Goal: Information Seeking & Learning: Learn about a topic

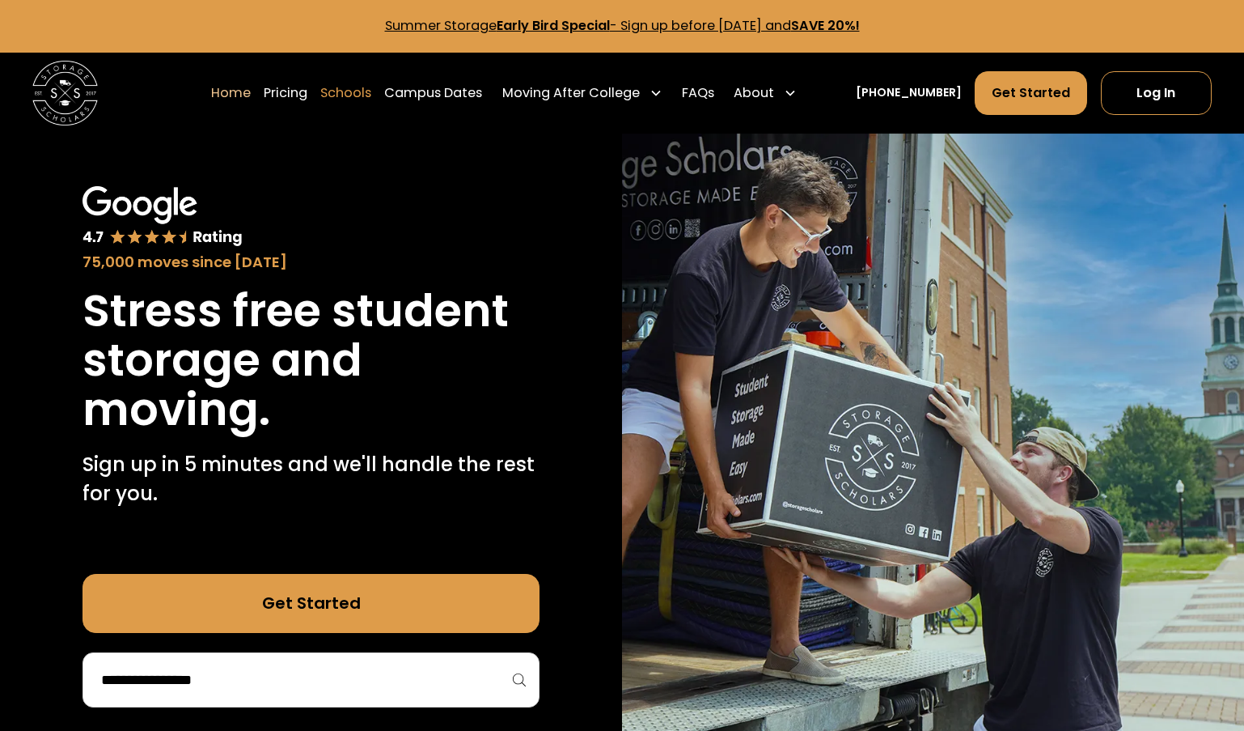
click at [360, 90] on link "Schools" at bounding box center [345, 92] width 51 height 45
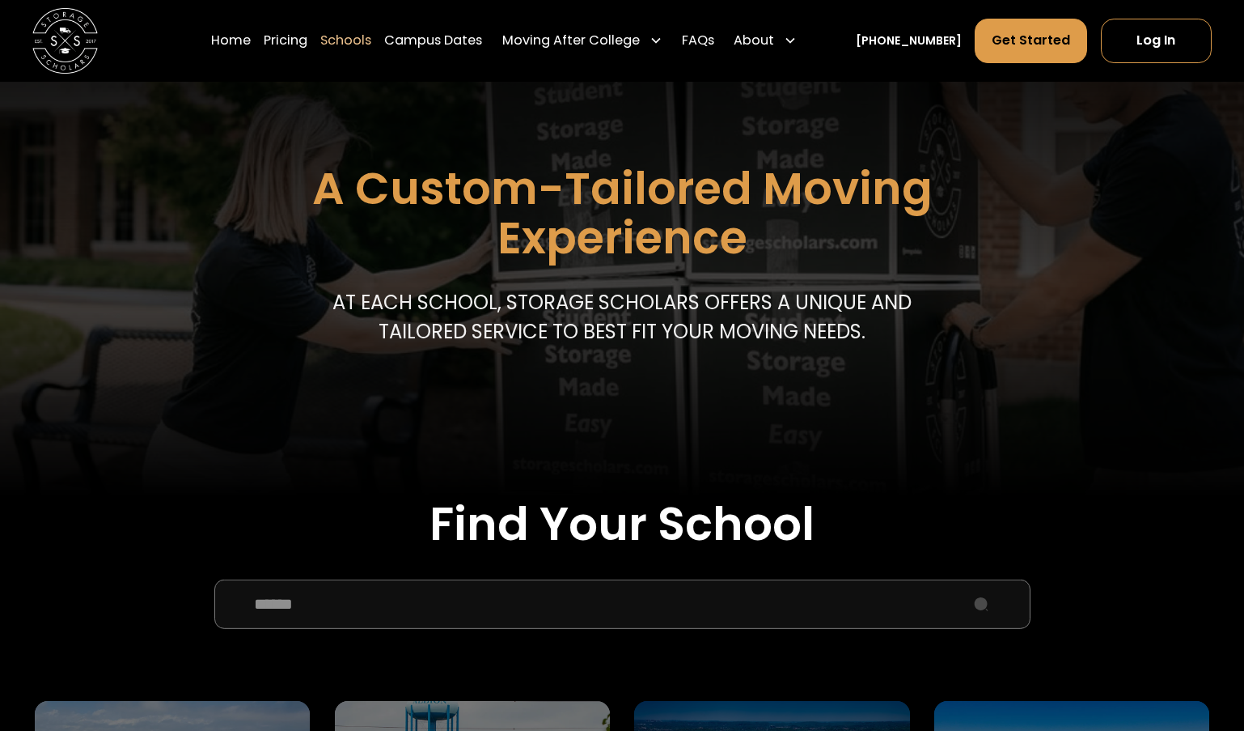
scroll to position [159, 0]
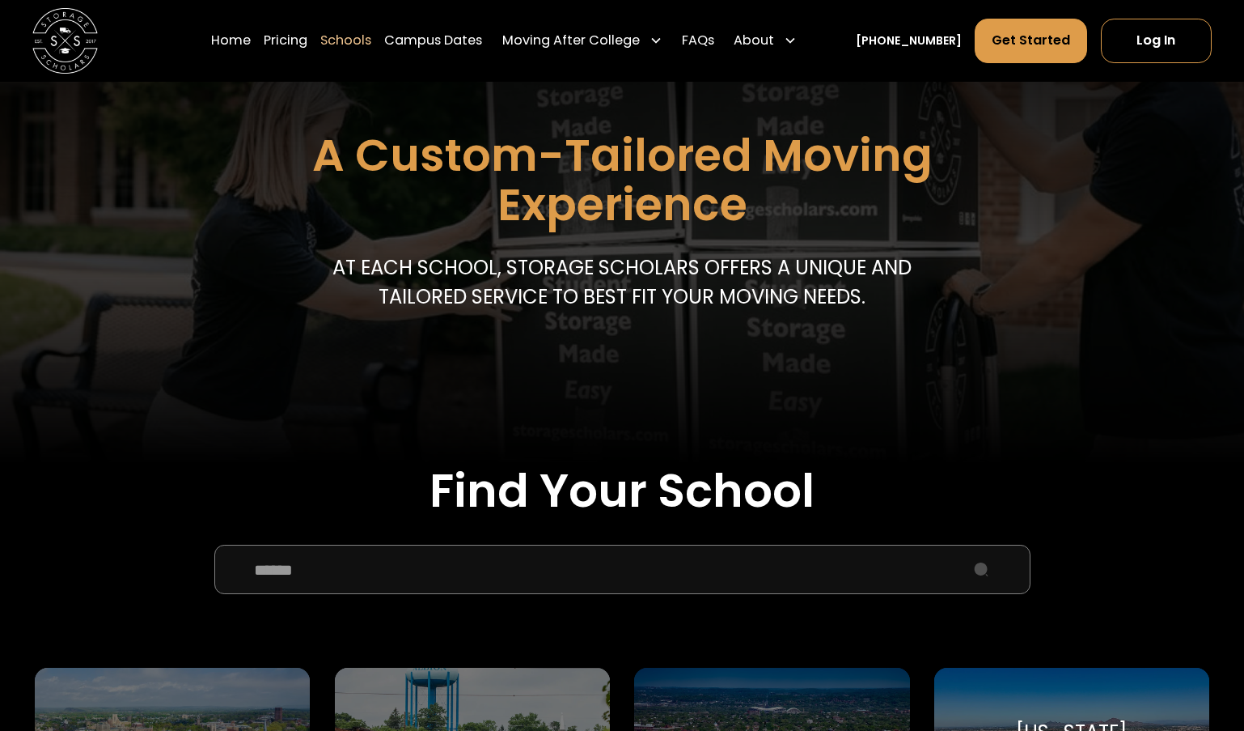
click at [427, 565] on input "School Select Form" at bounding box center [622, 568] width 816 height 49
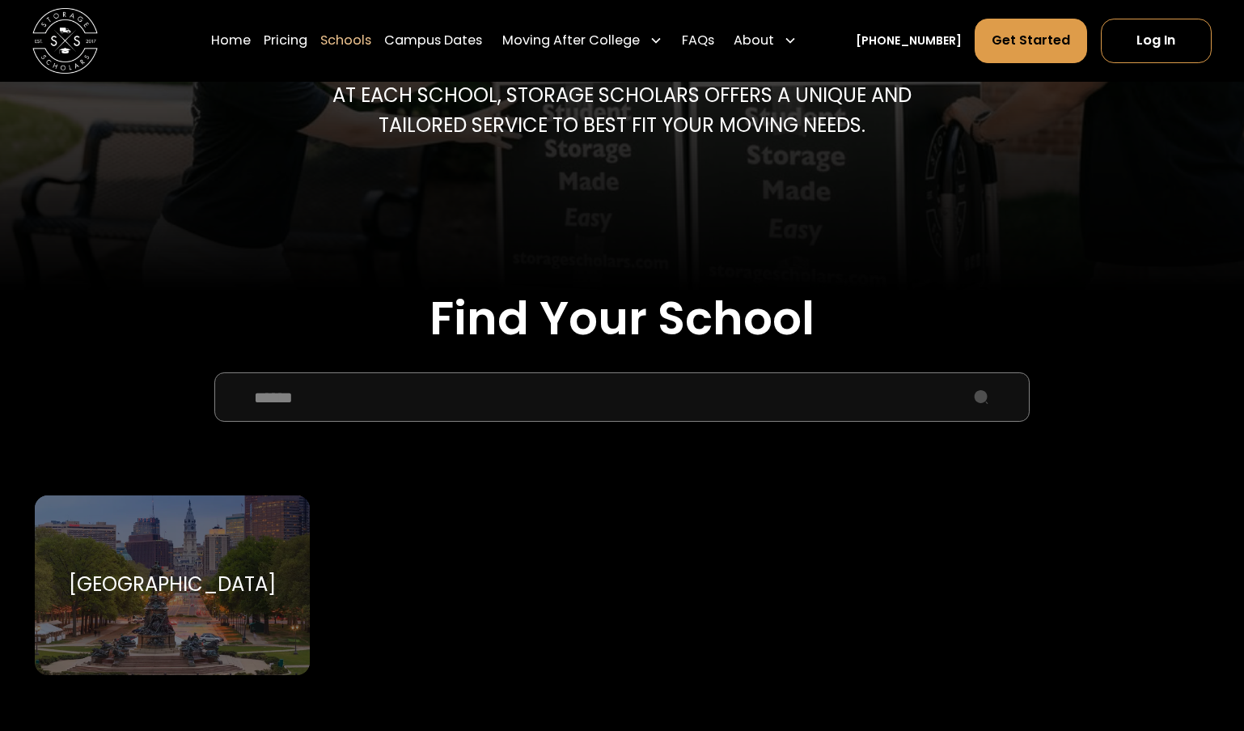
scroll to position [378, 0]
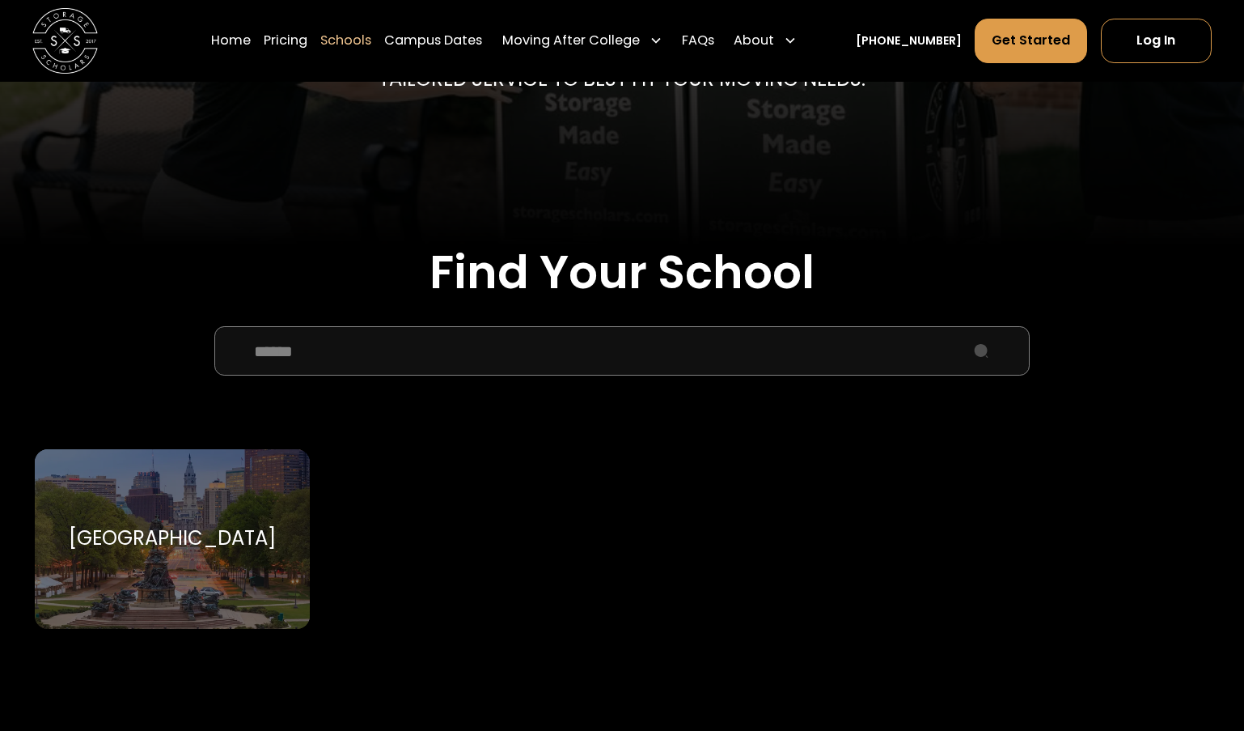
click at [221, 512] on div "Temple University Temple University" at bounding box center [172, 539] width 275 height 180
click at [395, 359] on input "******" at bounding box center [622, 350] width 816 height 49
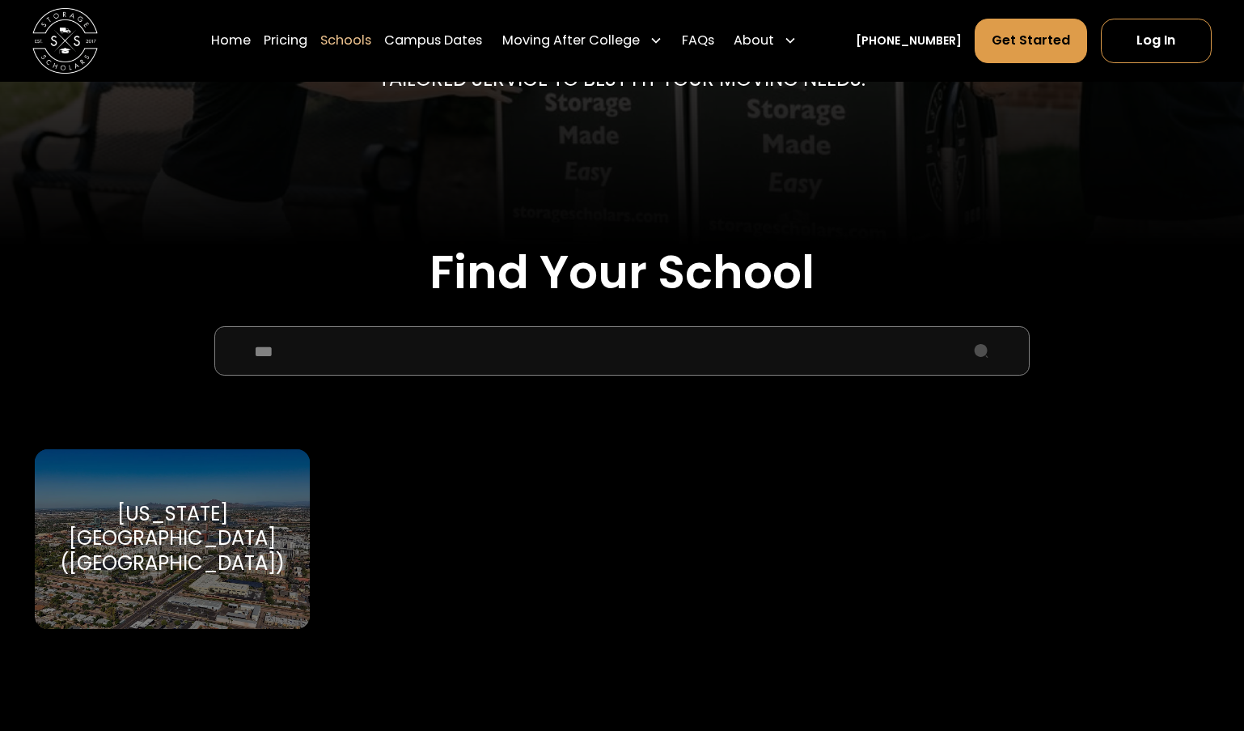
click at [180, 530] on div "[US_STATE][GEOGRAPHIC_DATA] ([GEOGRAPHIC_DATA])" at bounding box center [172, 539] width 236 height 74
click at [233, 540] on div "[US_STATE][GEOGRAPHIC_DATA] ([GEOGRAPHIC_DATA])" at bounding box center [172, 539] width 236 height 74
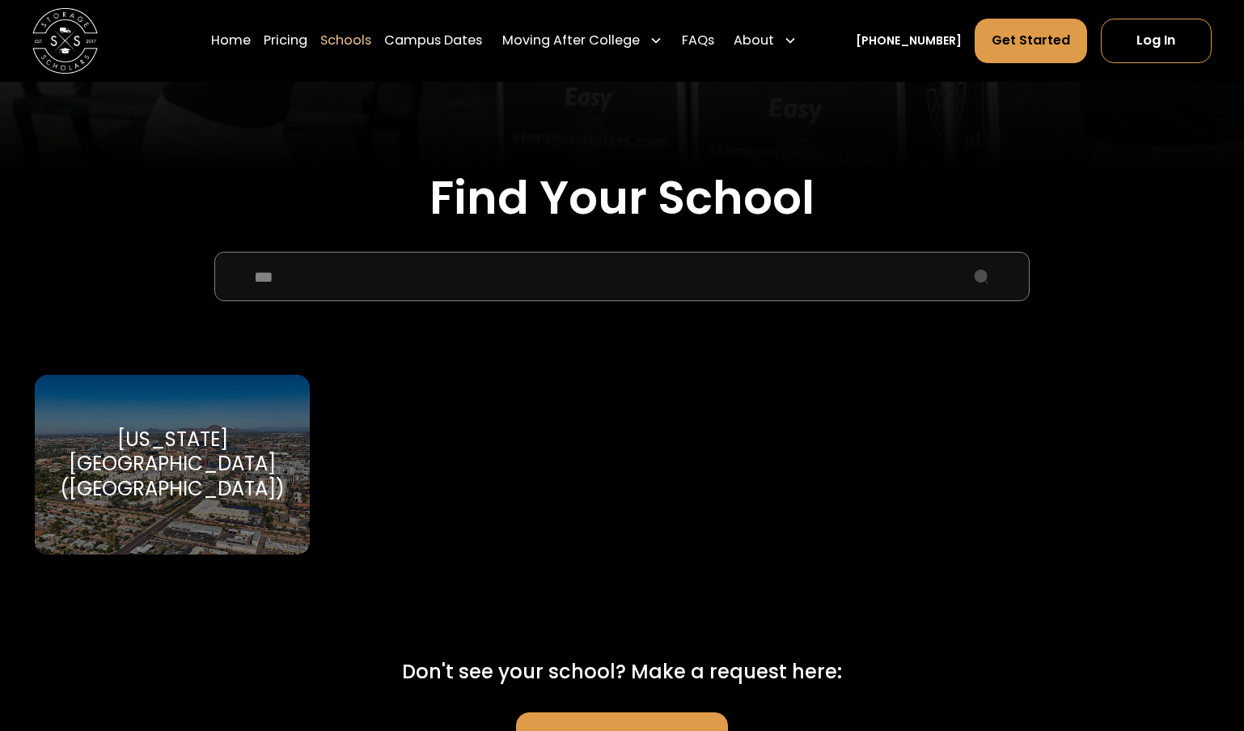
scroll to position [453, 0]
click at [226, 465] on div "[US_STATE][GEOGRAPHIC_DATA] ([GEOGRAPHIC_DATA])" at bounding box center [172, 463] width 236 height 74
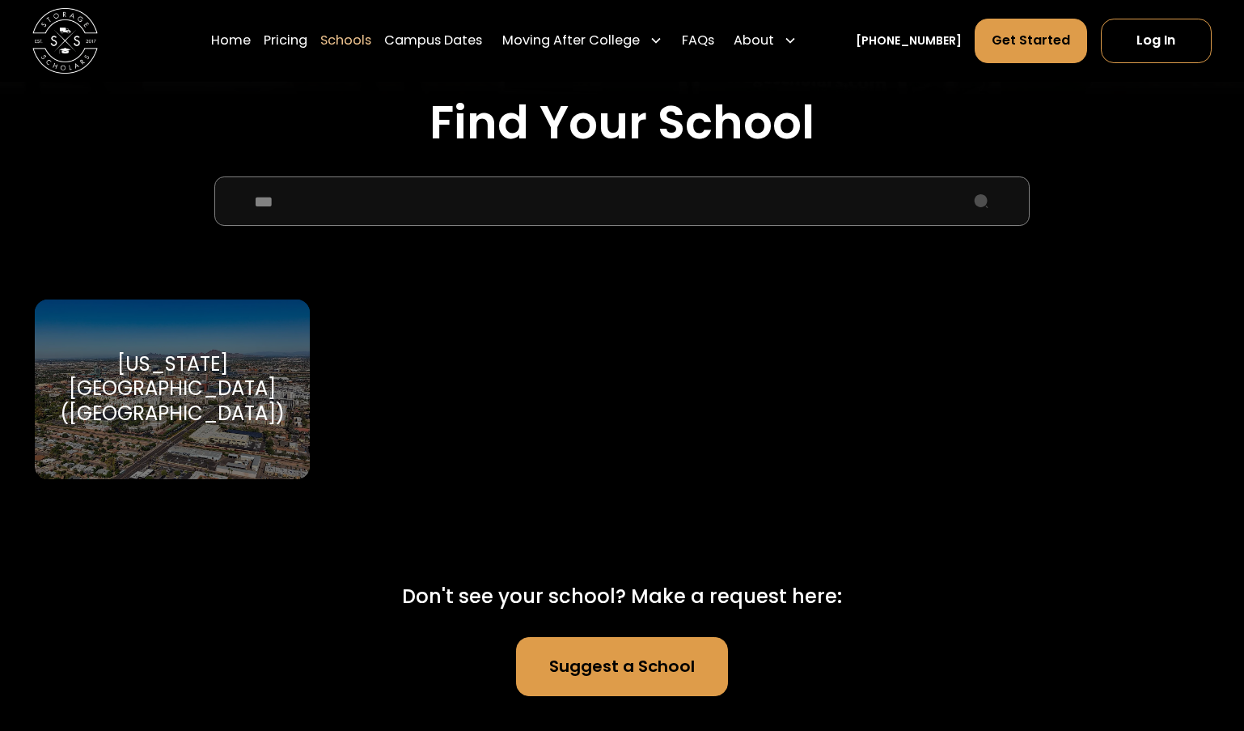
scroll to position [534, 0]
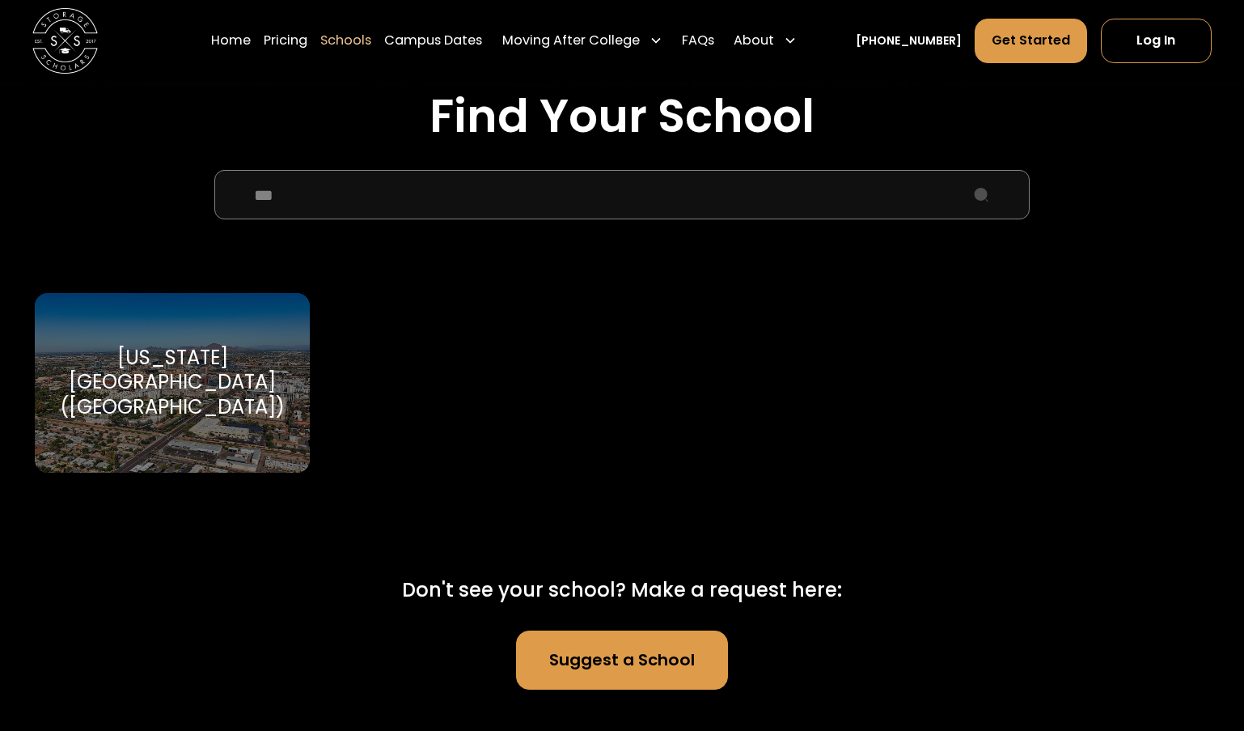
click at [456, 168] on div "Select your service Find Your School *** Arizona State University (ASU) Arizona…" at bounding box center [622, 300] width 1175 height 422
click at [445, 191] on input "***" at bounding box center [622, 194] width 816 height 49
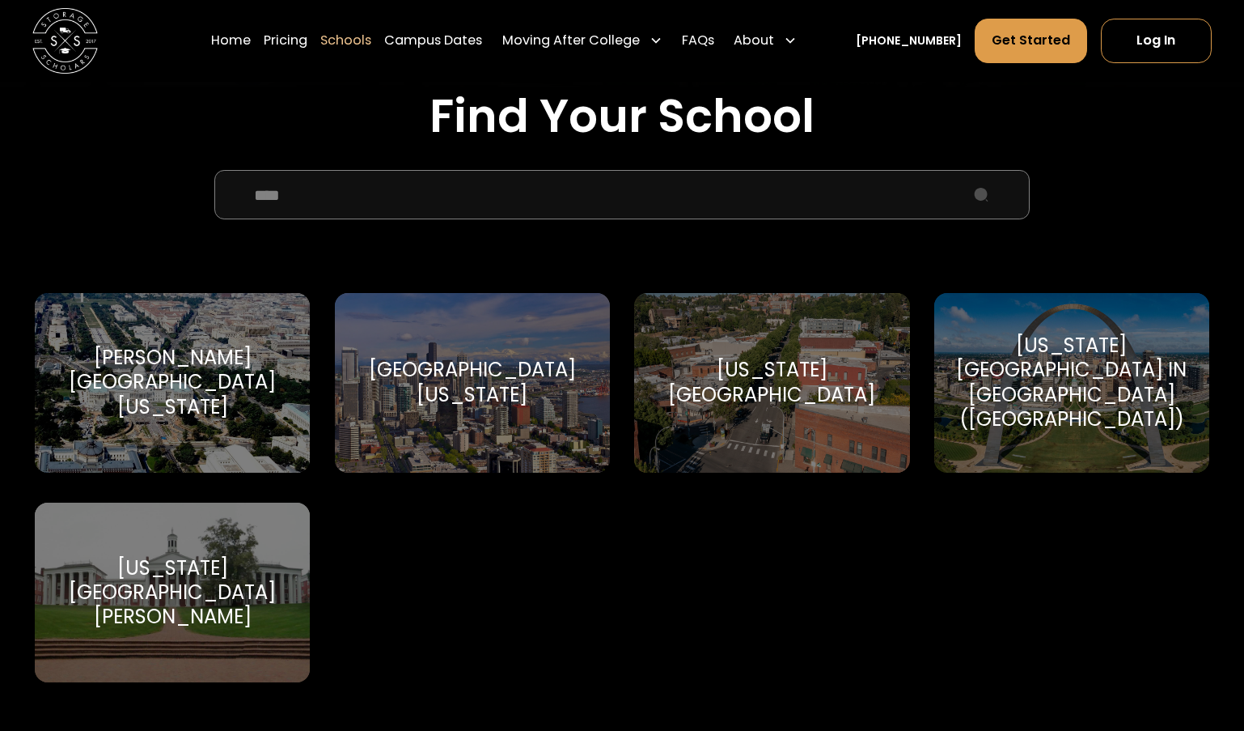
type input "****"
click at [1042, 404] on div "Washington University in St Louis (WashU)" at bounding box center [1072, 382] width 236 height 98
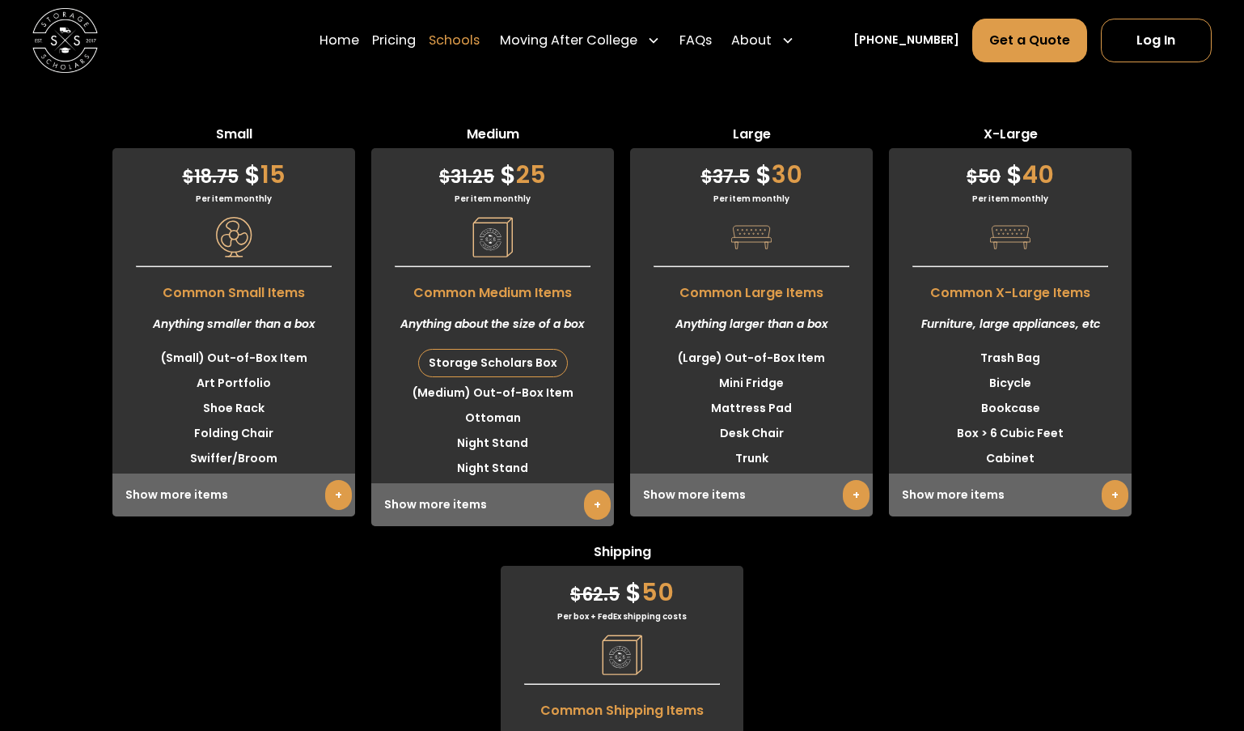
scroll to position [4073, 0]
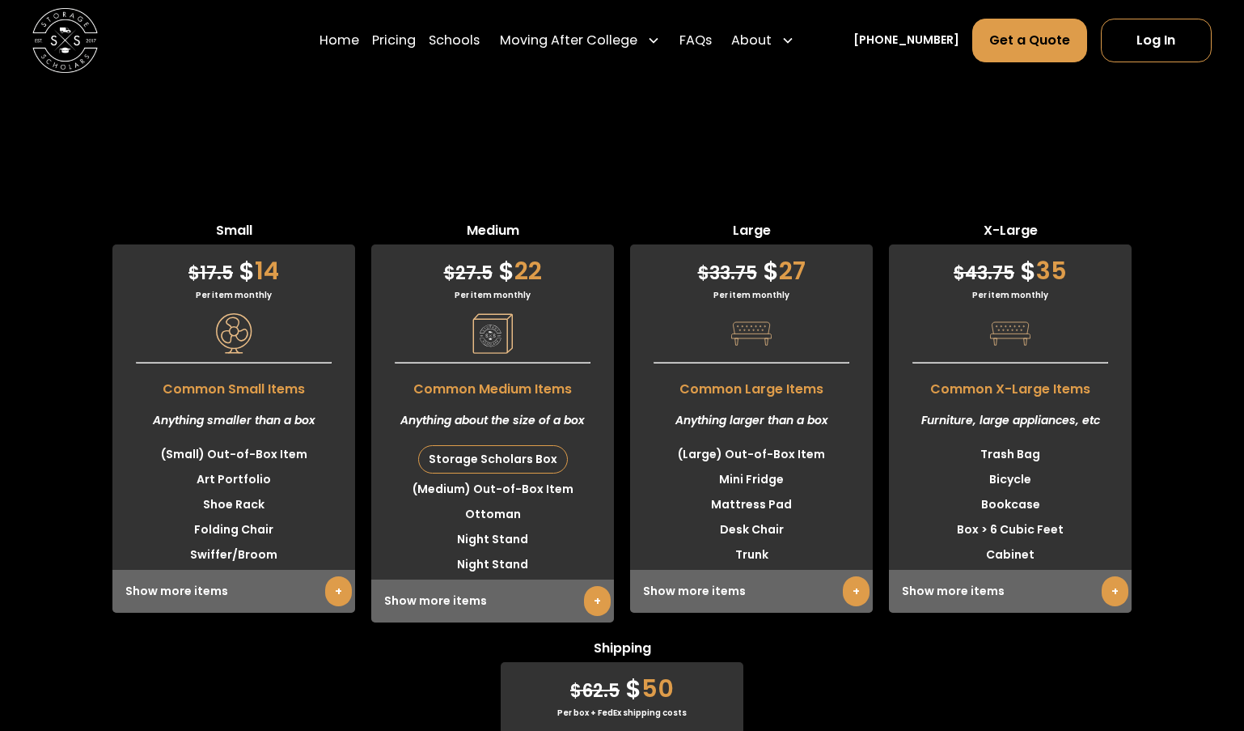
scroll to position [4111, 0]
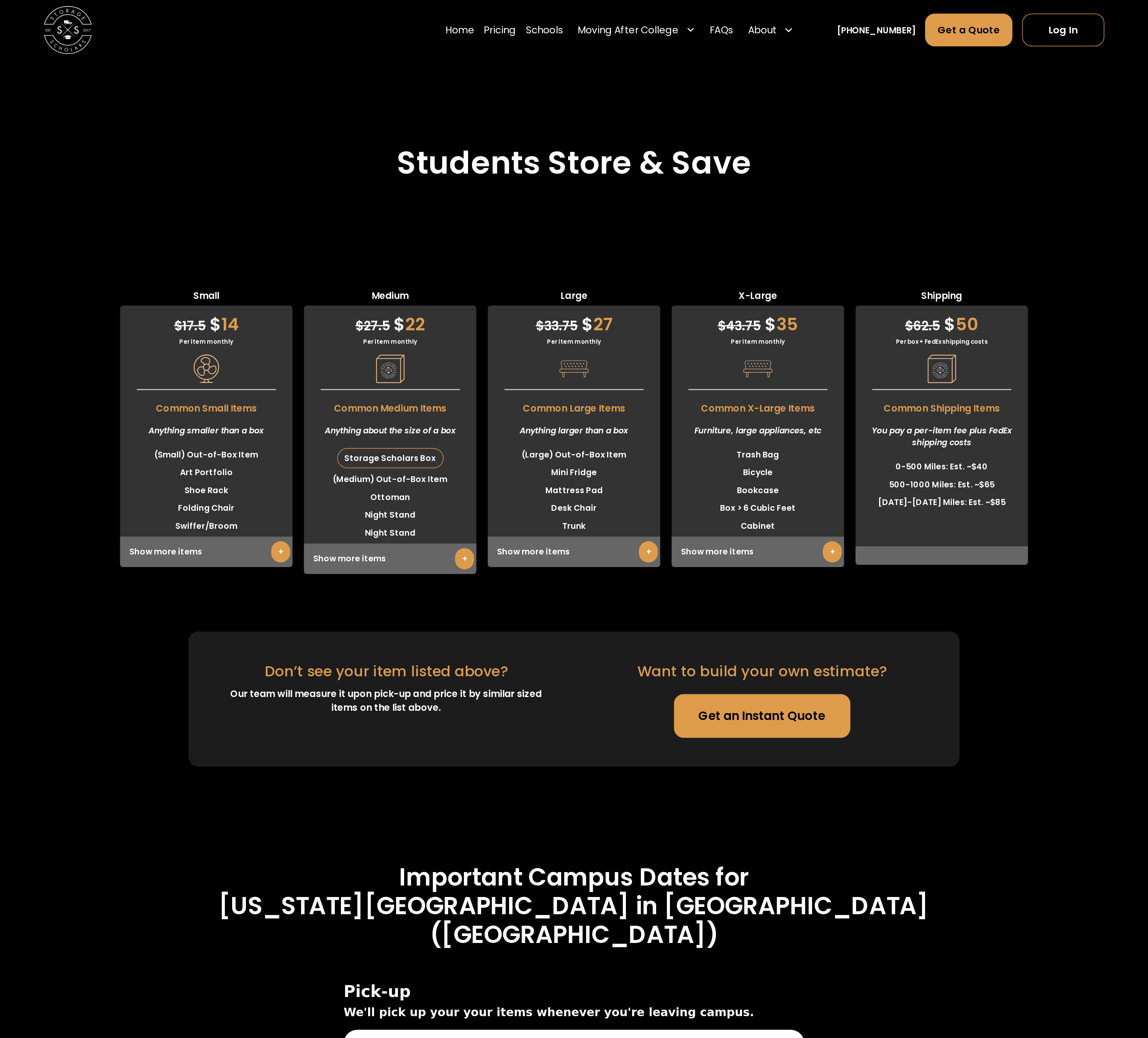
scroll to position [1937, 0]
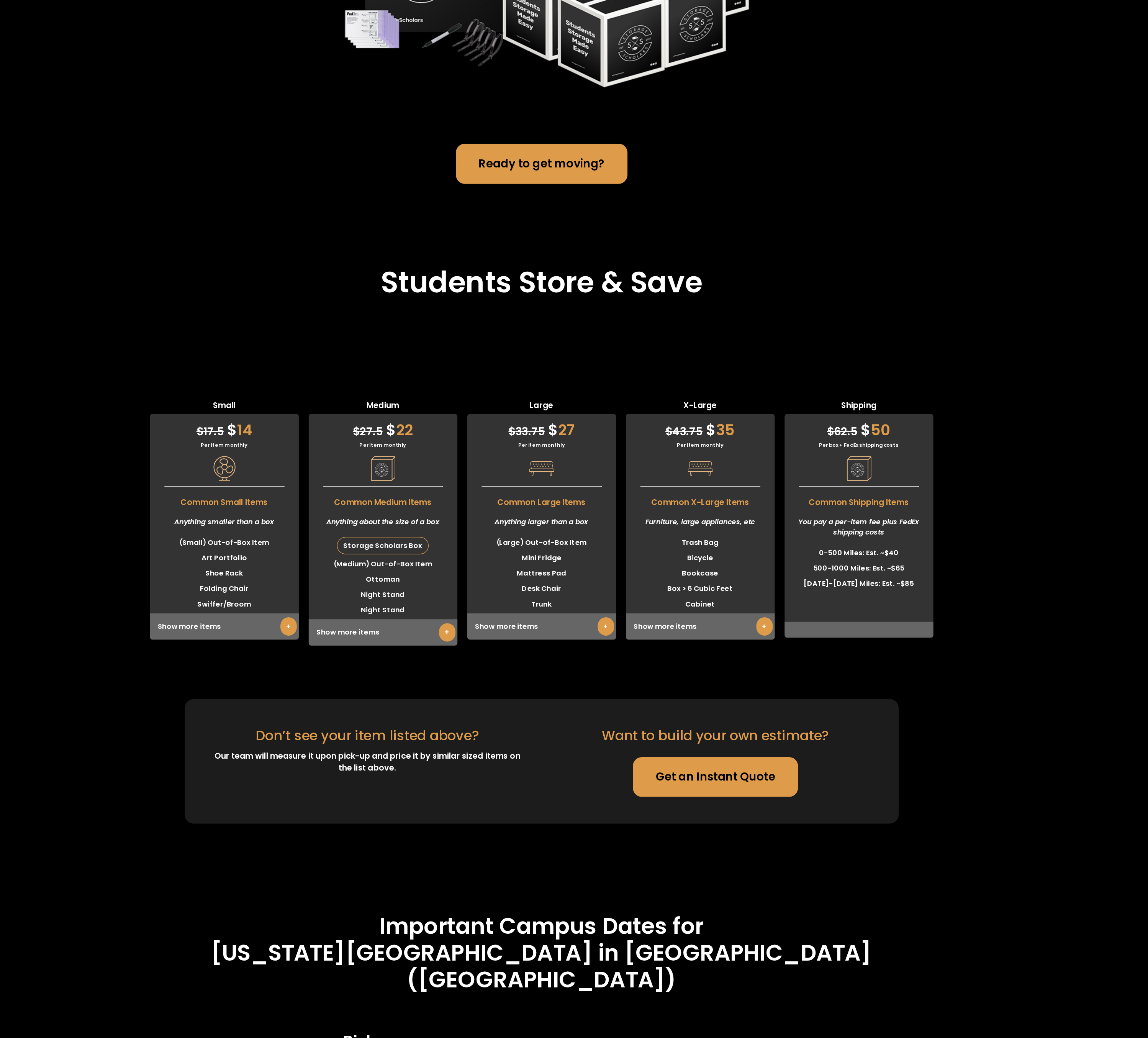
click at [381, 346] on link "+" at bounding box center [378, 596] width 13 height 14
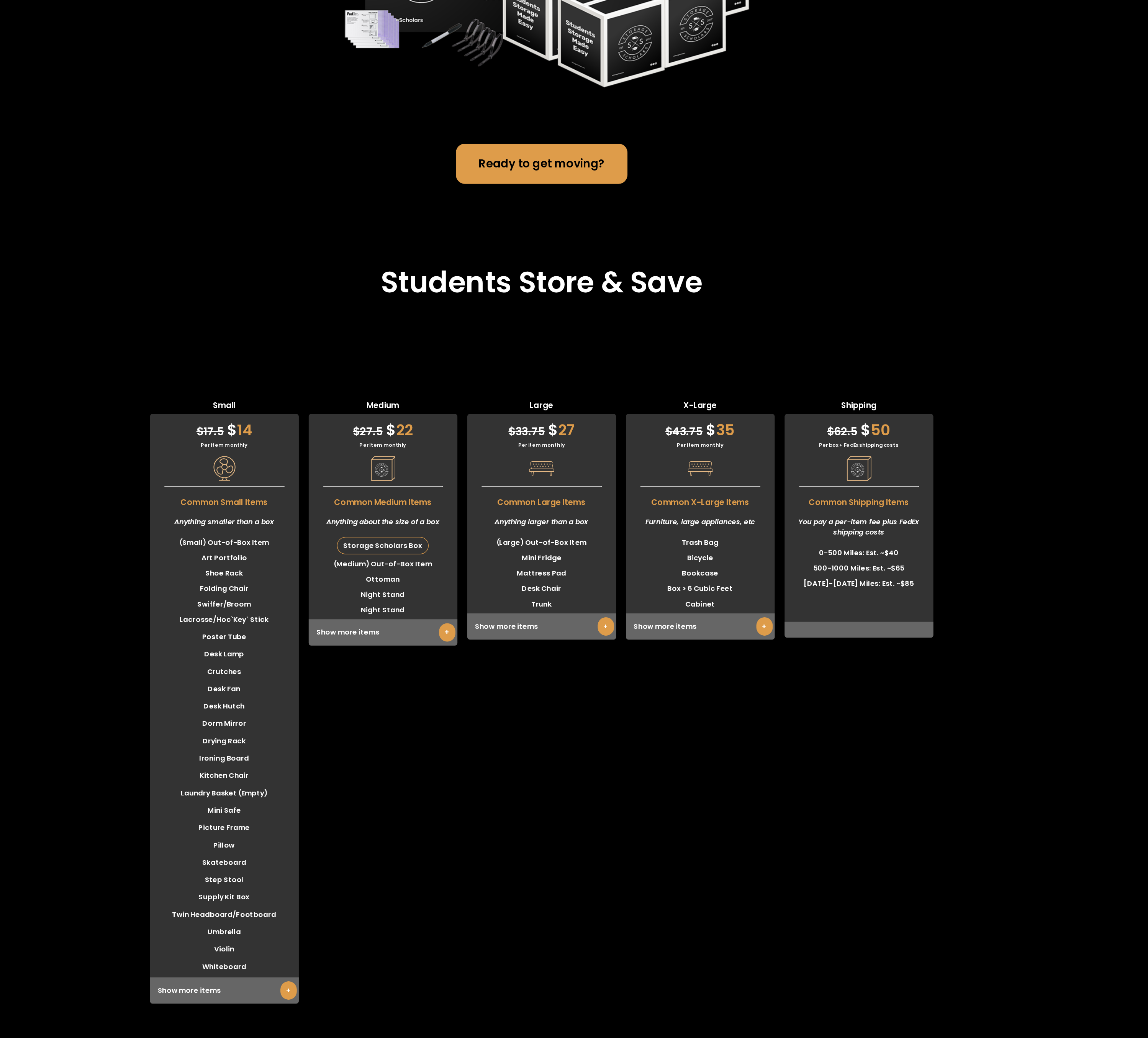
click at [500, 346] on link "+" at bounding box center [501, 600] width 13 height 14
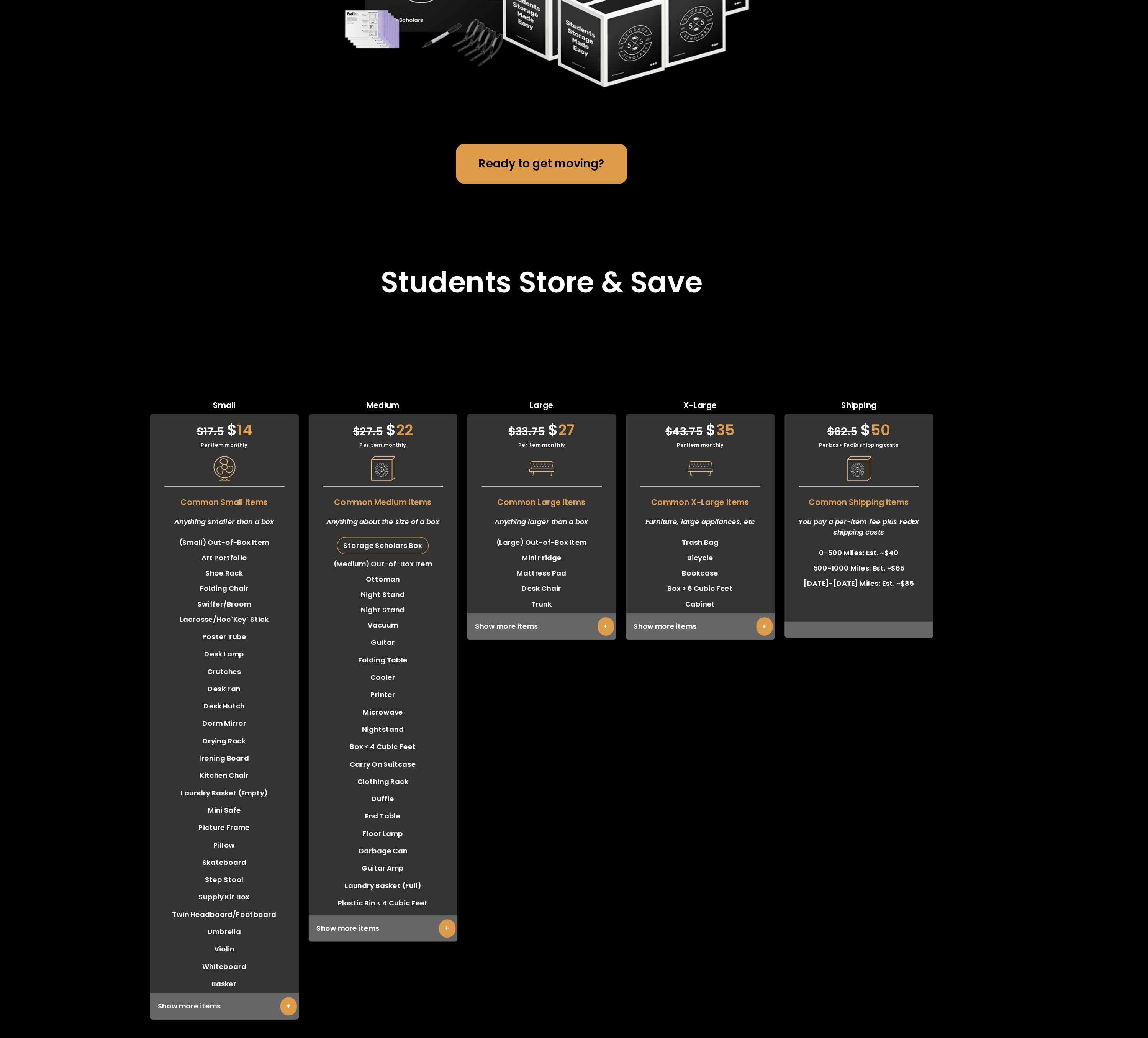
click at [589, 346] on link "+" at bounding box center [623, 596] width 13 height 14
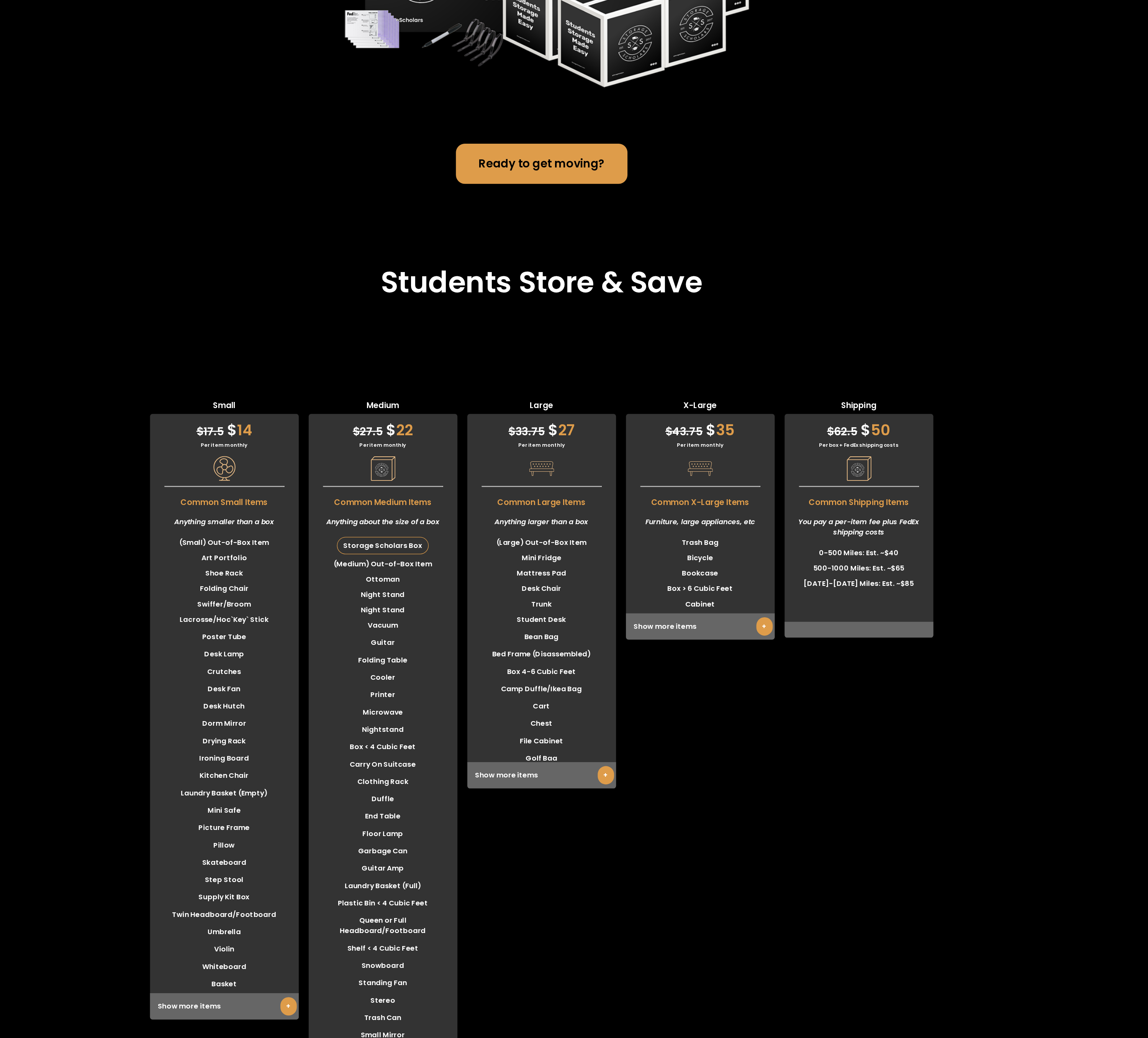
click at [589, 346] on link "+" at bounding box center [746, 596] width 13 height 14
